Goal: Information Seeking & Learning: Find specific fact

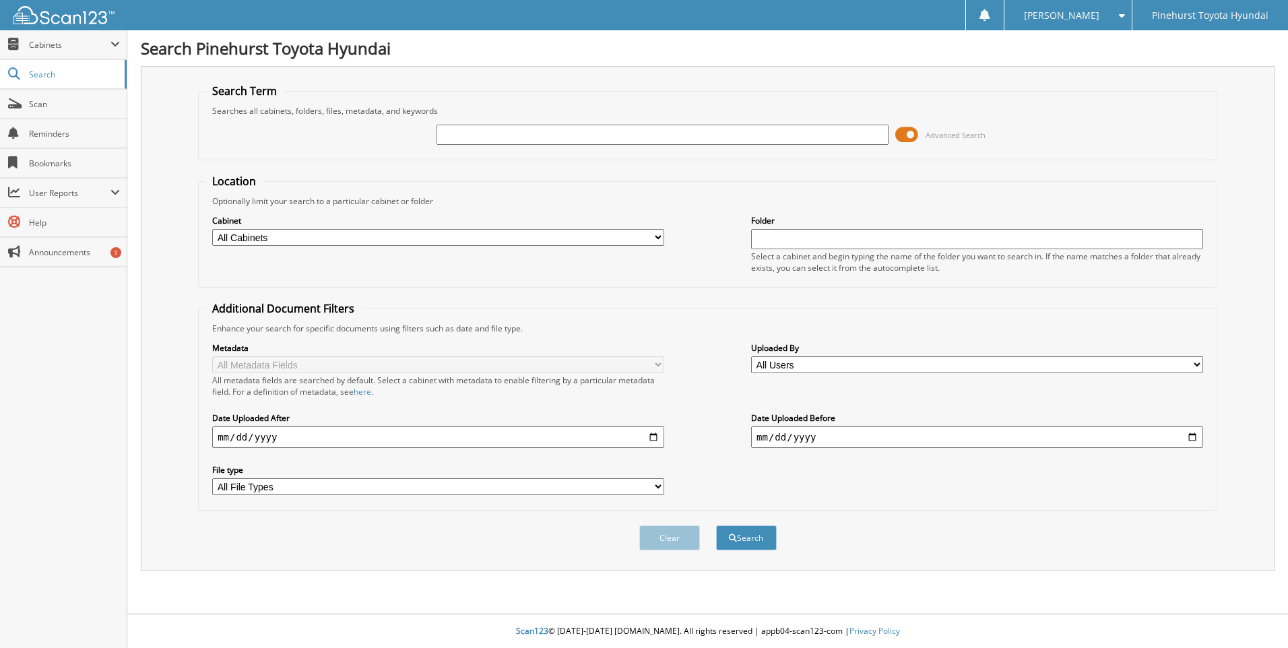
click at [536, 127] on input "text" at bounding box center [663, 135] width 452 height 20
type input "T23027"
click at [716, 526] on button "Search" at bounding box center [746, 538] width 61 height 25
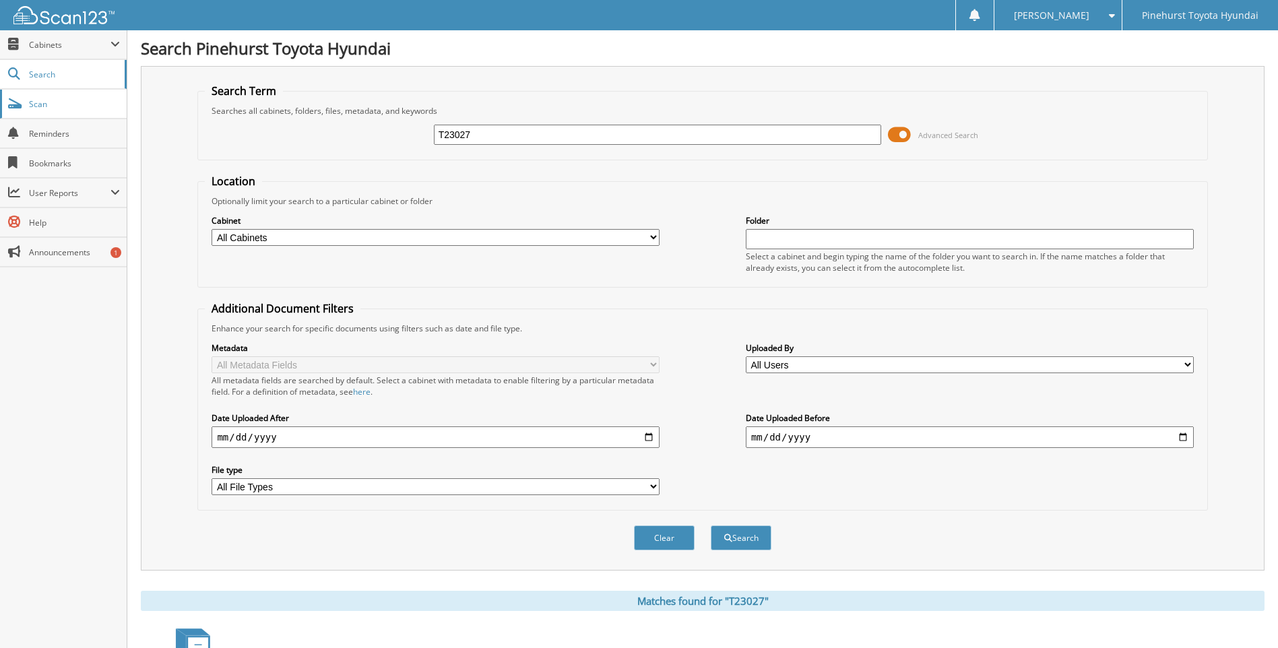
click at [45, 106] on span "Scan" at bounding box center [74, 103] width 91 height 11
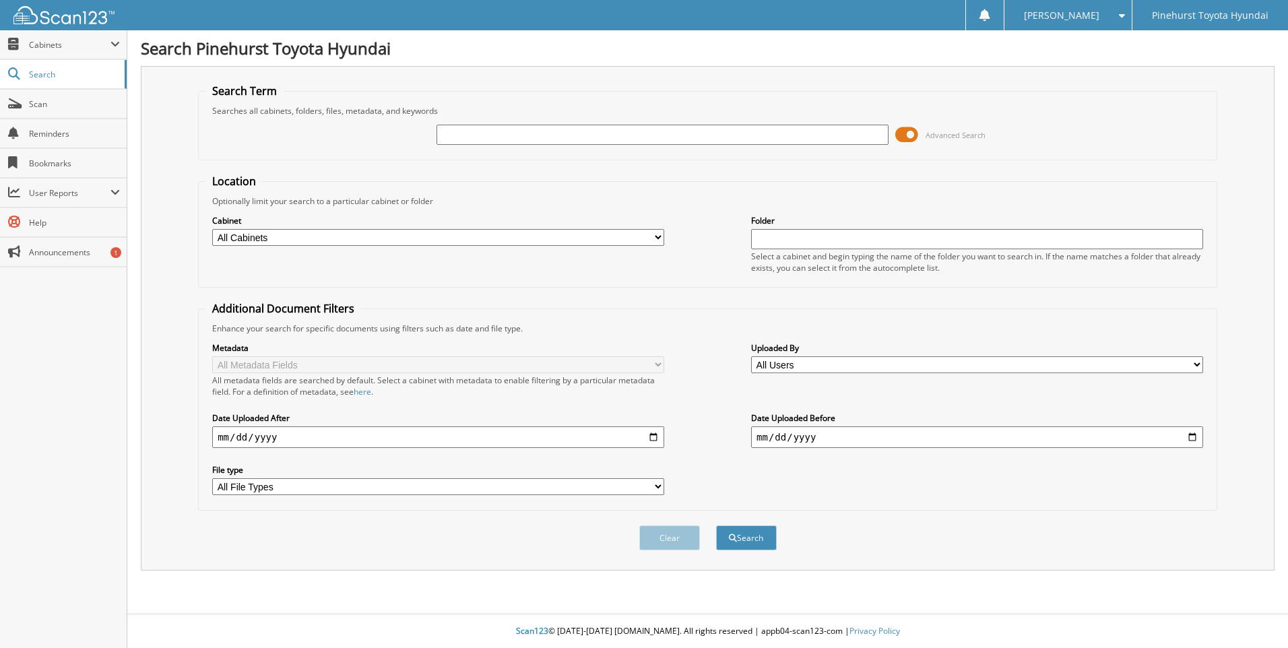
click at [912, 130] on span at bounding box center [907, 135] width 23 height 20
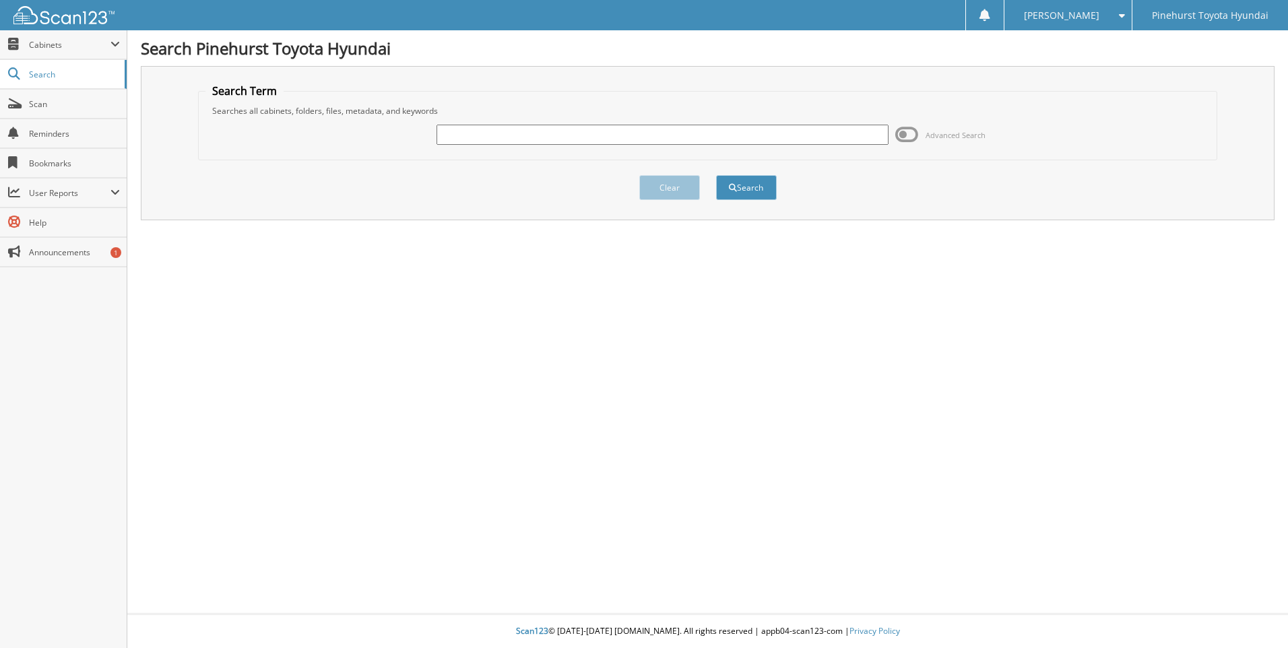
click at [596, 134] on input "text" at bounding box center [663, 135] width 452 height 20
type input "T23027"
click at [716, 175] on button "Search" at bounding box center [746, 187] width 61 height 25
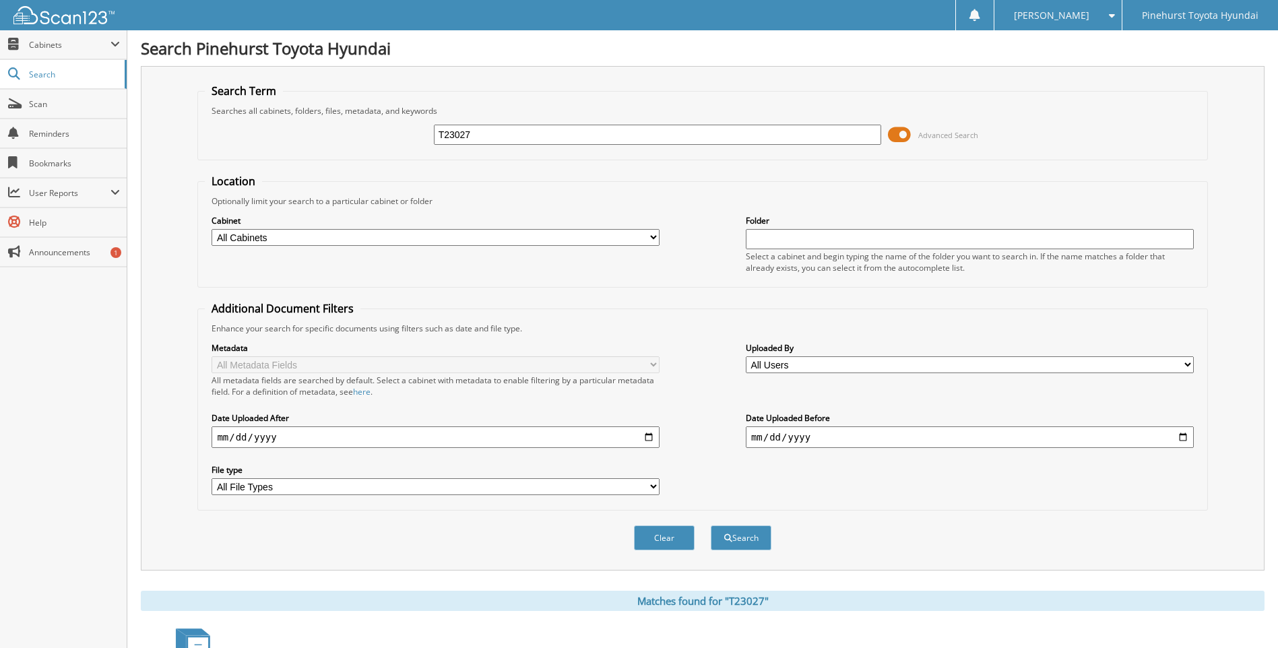
drag, startPoint x: 505, startPoint y: 129, endPoint x: 340, endPoint y: 160, distance: 167.9
click at [341, 158] on fieldset "Search Term Searches all cabinets, folders, files, metadata, and keywords T2302…" at bounding box center [702, 122] width 1010 height 77
click at [509, 133] on input "BOLT" at bounding box center [658, 135] width 448 height 20
type input "BOLTON"
click at [711, 526] on button "Search" at bounding box center [741, 538] width 61 height 25
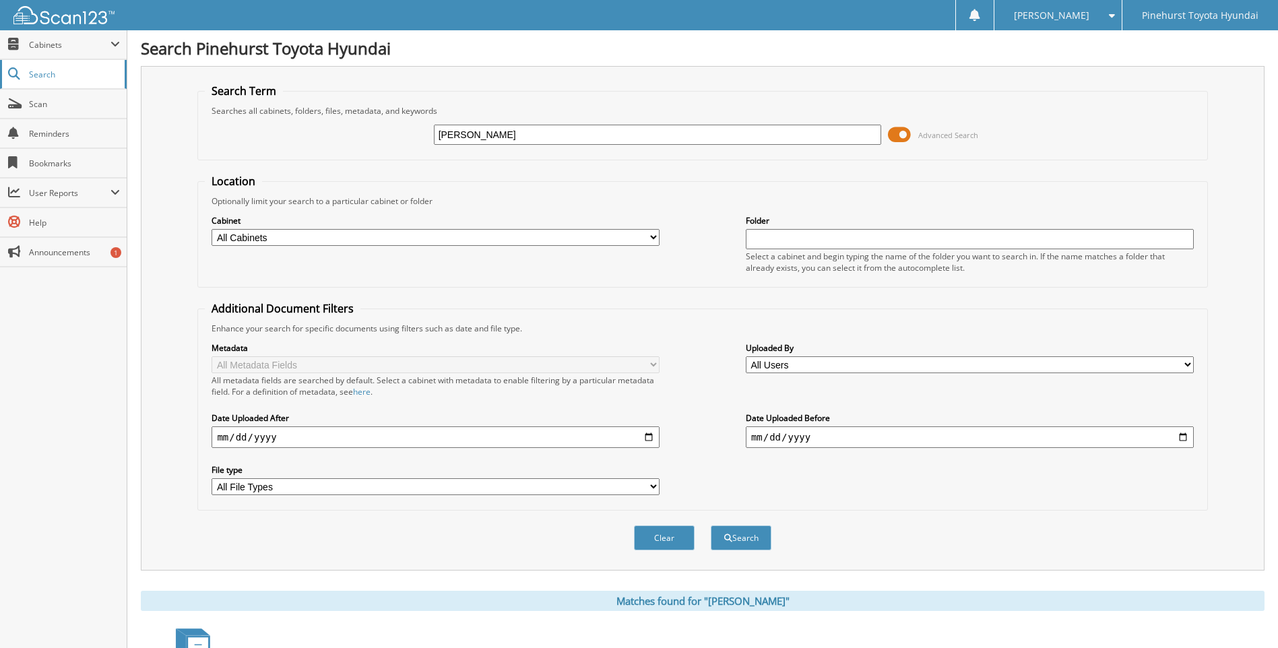
click at [44, 79] on span "Search" at bounding box center [73, 74] width 89 height 11
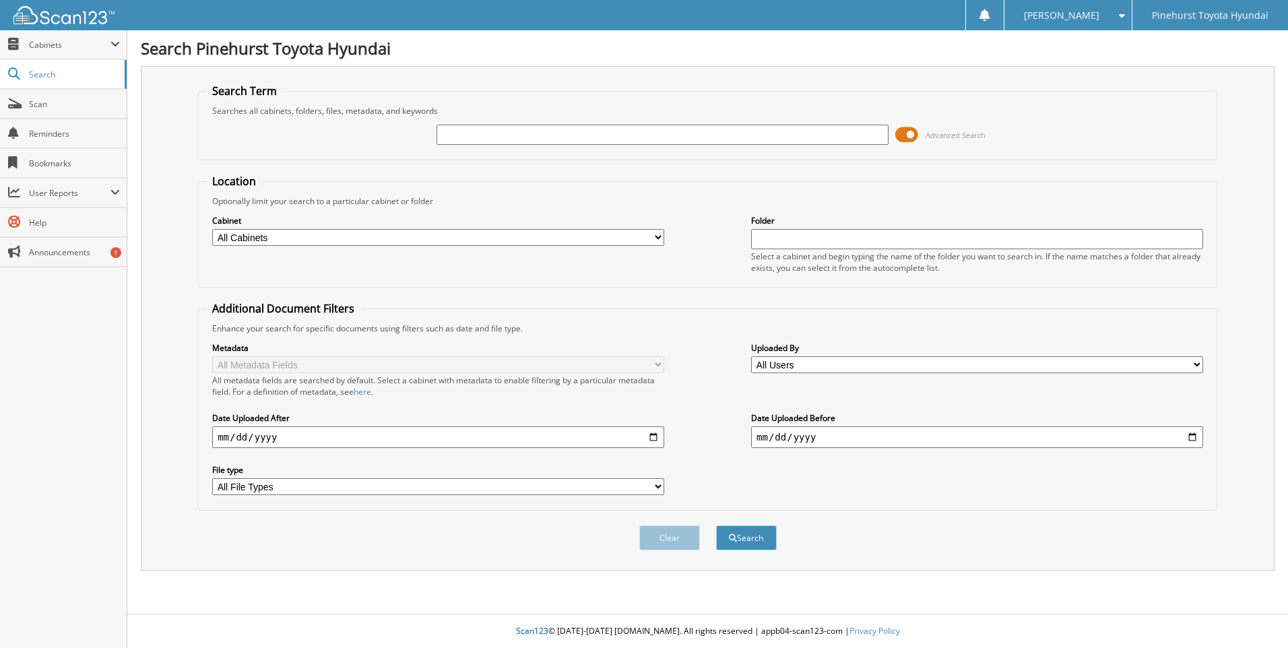
click at [915, 135] on span at bounding box center [907, 135] width 23 height 20
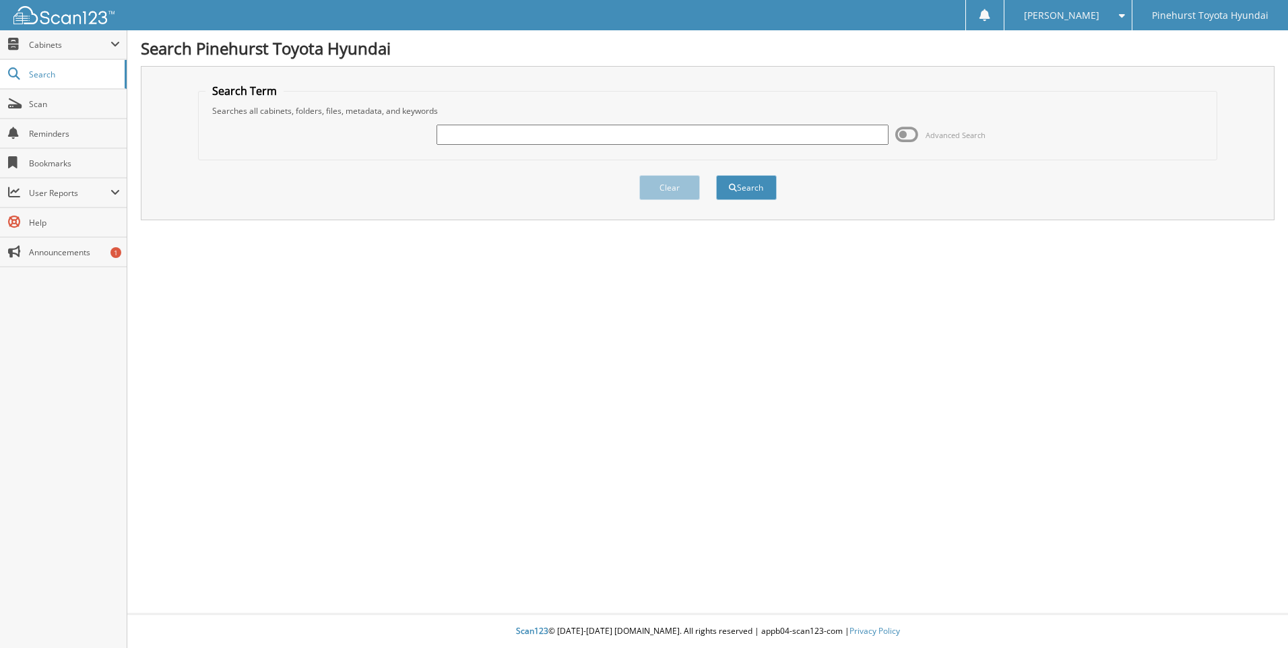
click at [601, 144] on input "text" at bounding box center [663, 135] width 452 height 20
type input "T23027"
click at [716, 175] on button "Search" at bounding box center [746, 187] width 61 height 25
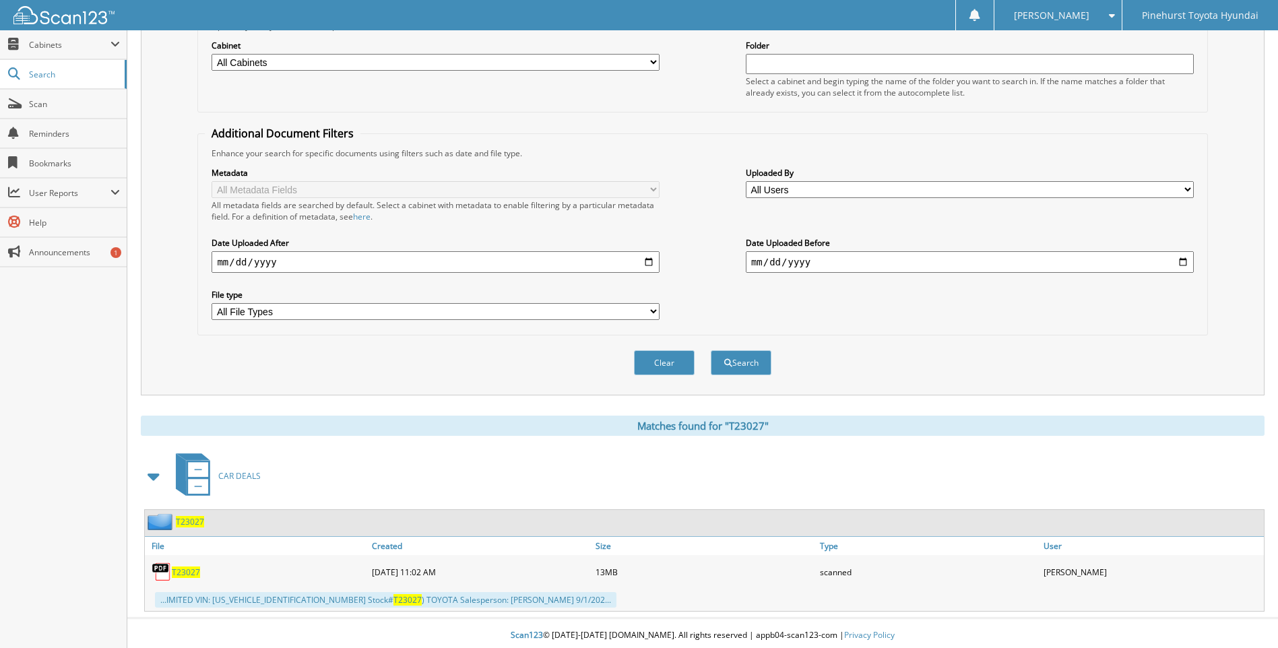
scroll to position [180, 0]
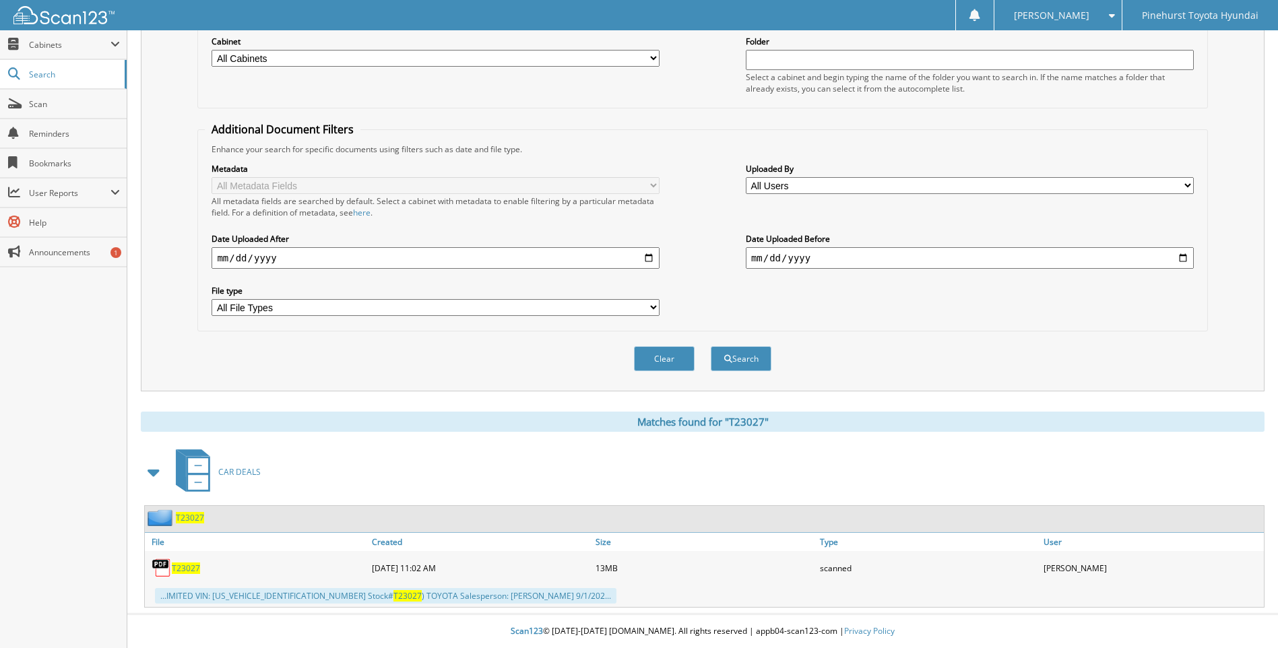
click at [179, 568] on span "T23027" at bounding box center [186, 568] width 28 height 11
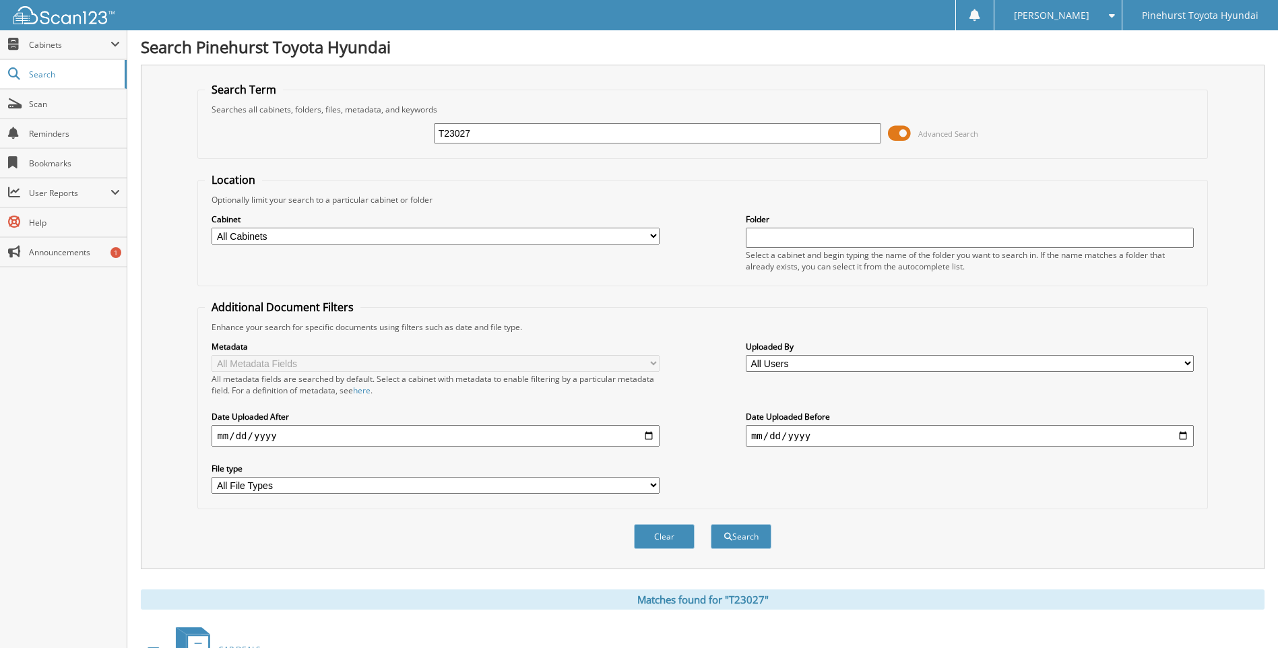
scroll to position [0, 0]
click at [65, 103] on span "Scan" at bounding box center [74, 103] width 91 height 11
